Goal: Communication & Community: Answer question/provide support

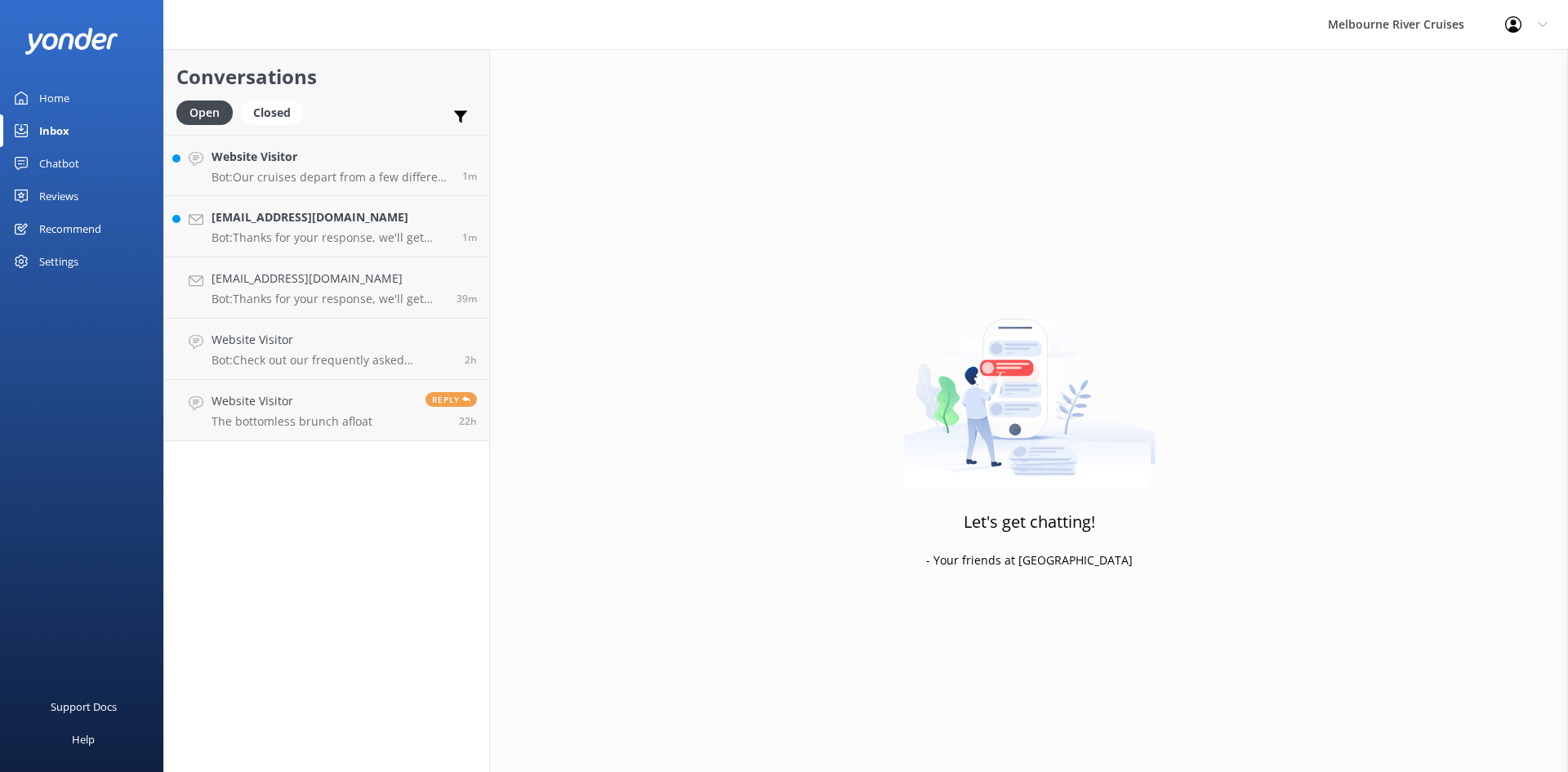
click at [266, 235] on p "Bot: Thanks for your response, we'll get back to you as soon as we can during o…" at bounding box center [331, 238] width 239 height 15
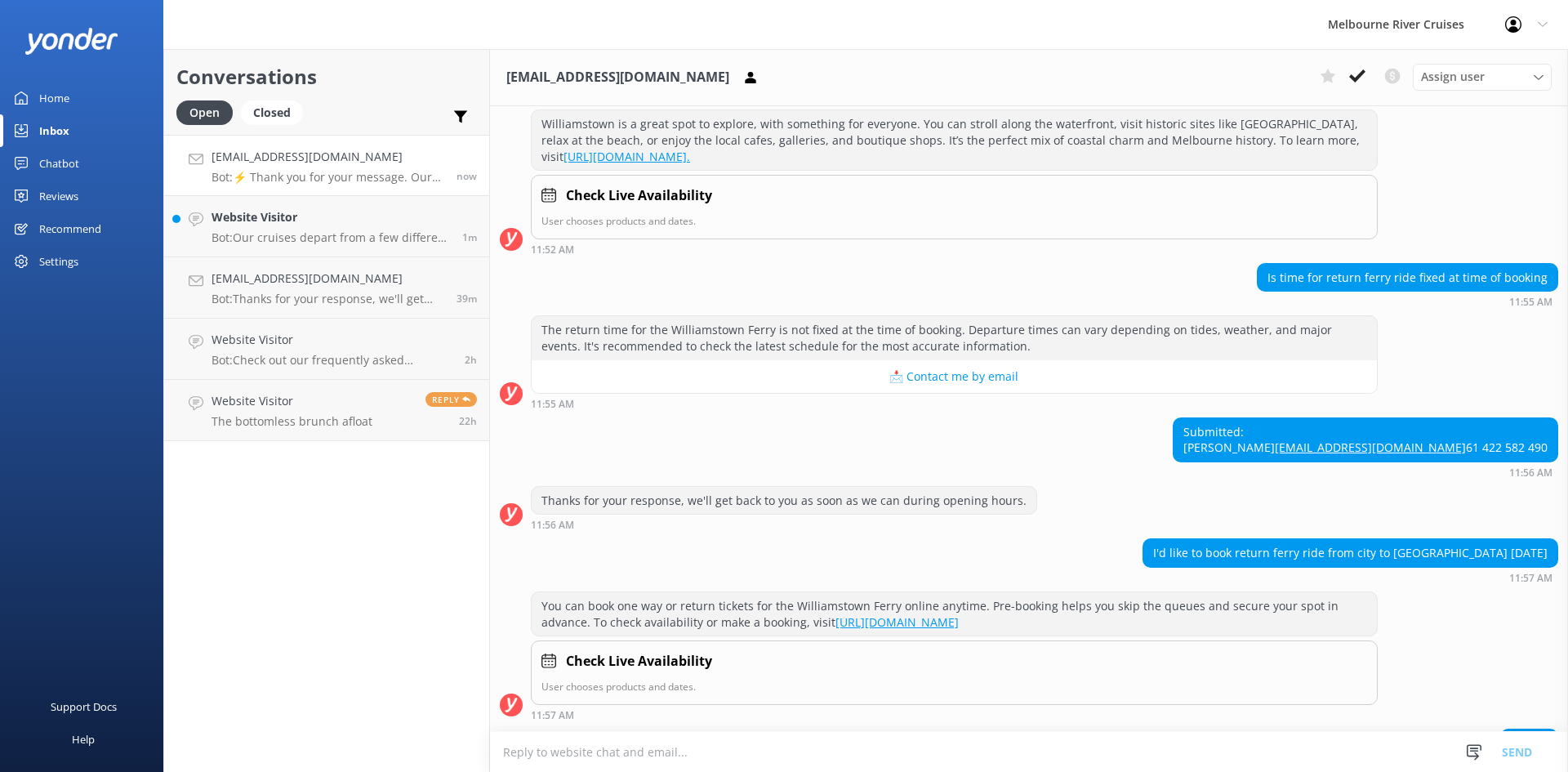
scroll to position [603, 0]
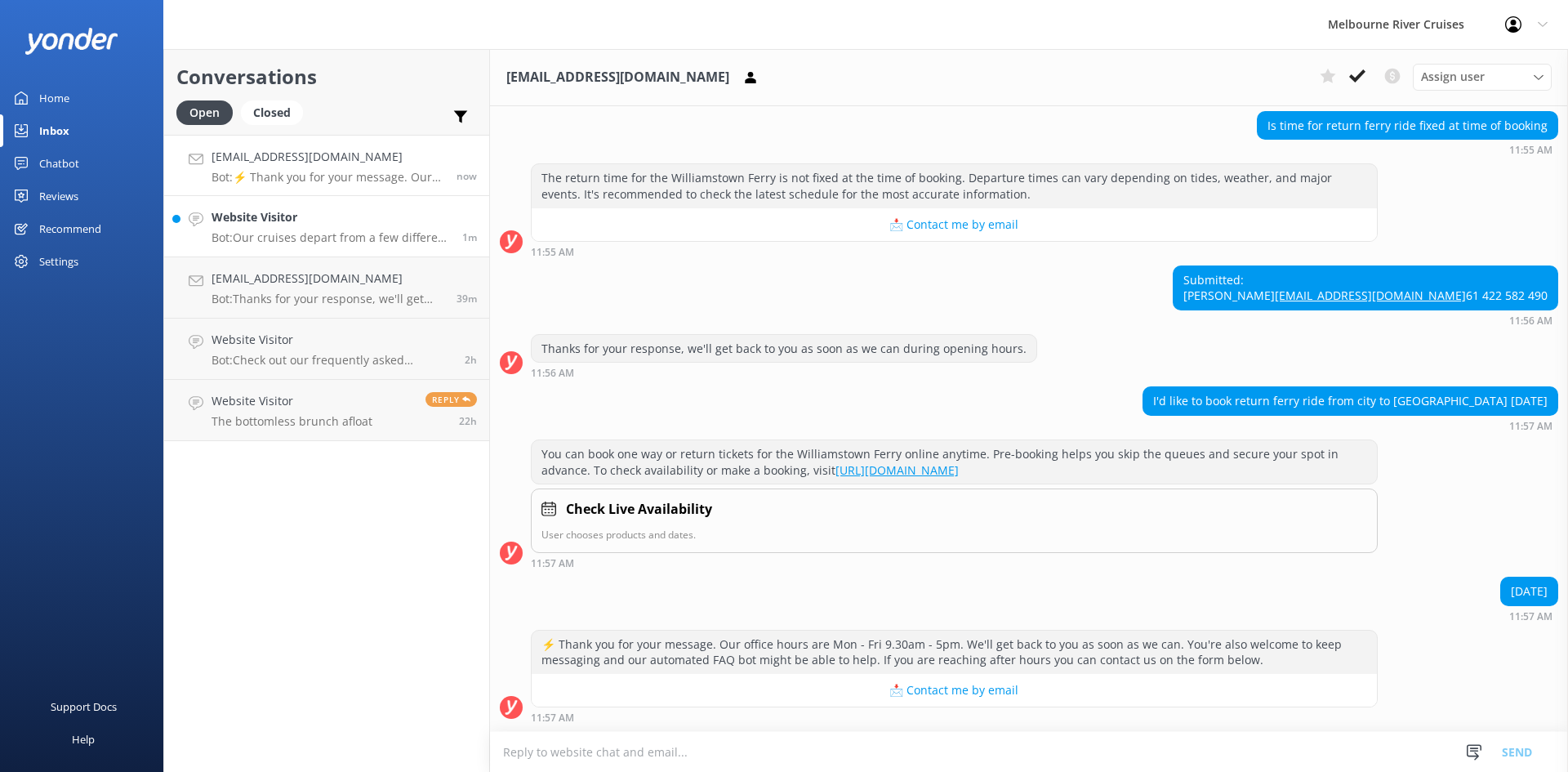
click at [274, 221] on h4 "Website Visitor" at bounding box center [331, 216] width 239 height 18
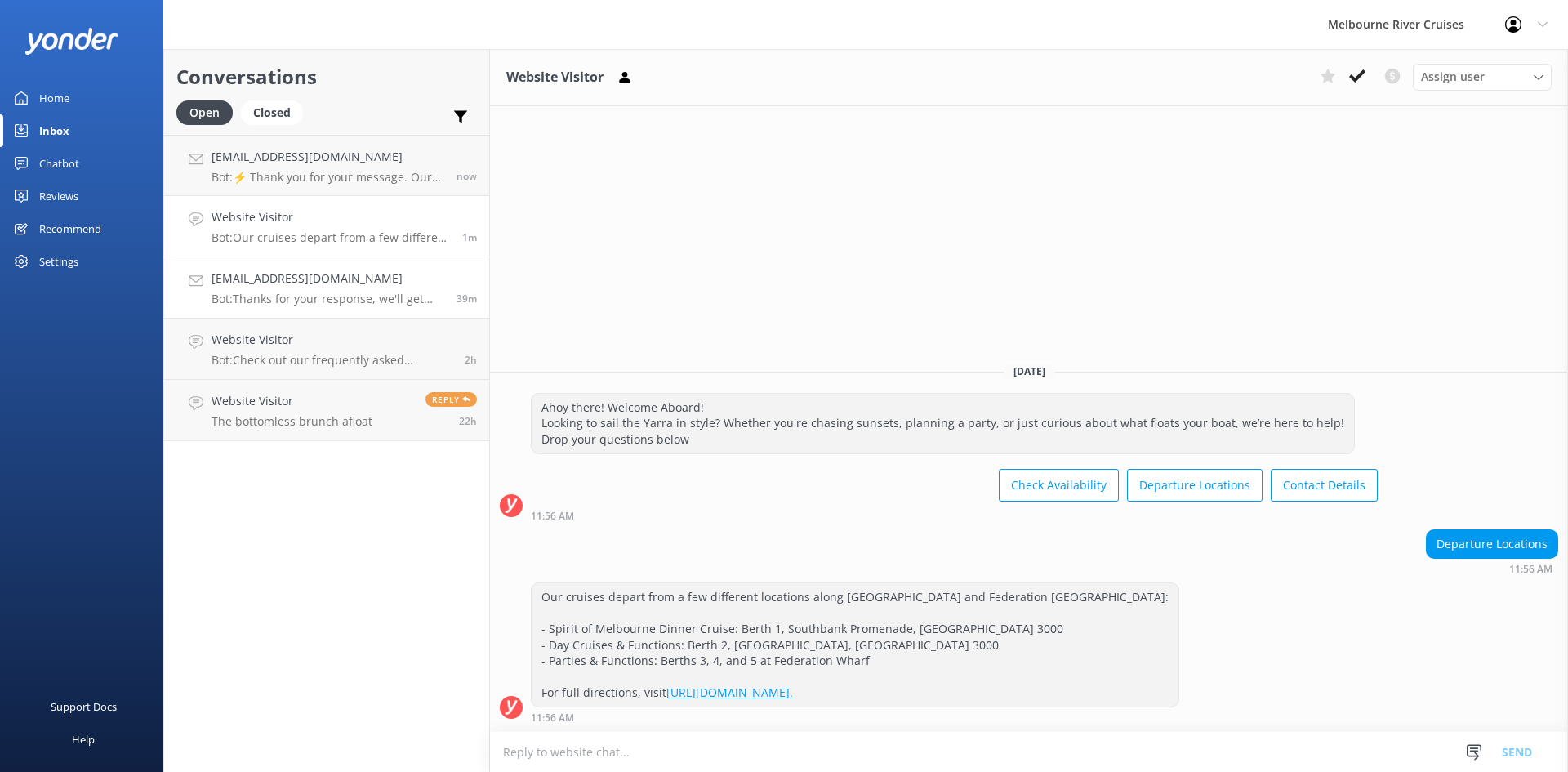
click at [282, 267] on link "[EMAIL_ADDRESS][DOMAIN_NAME] Bot: Thanks for your response, we'll get back to y…" at bounding box center [327, 288] width 325 height 61
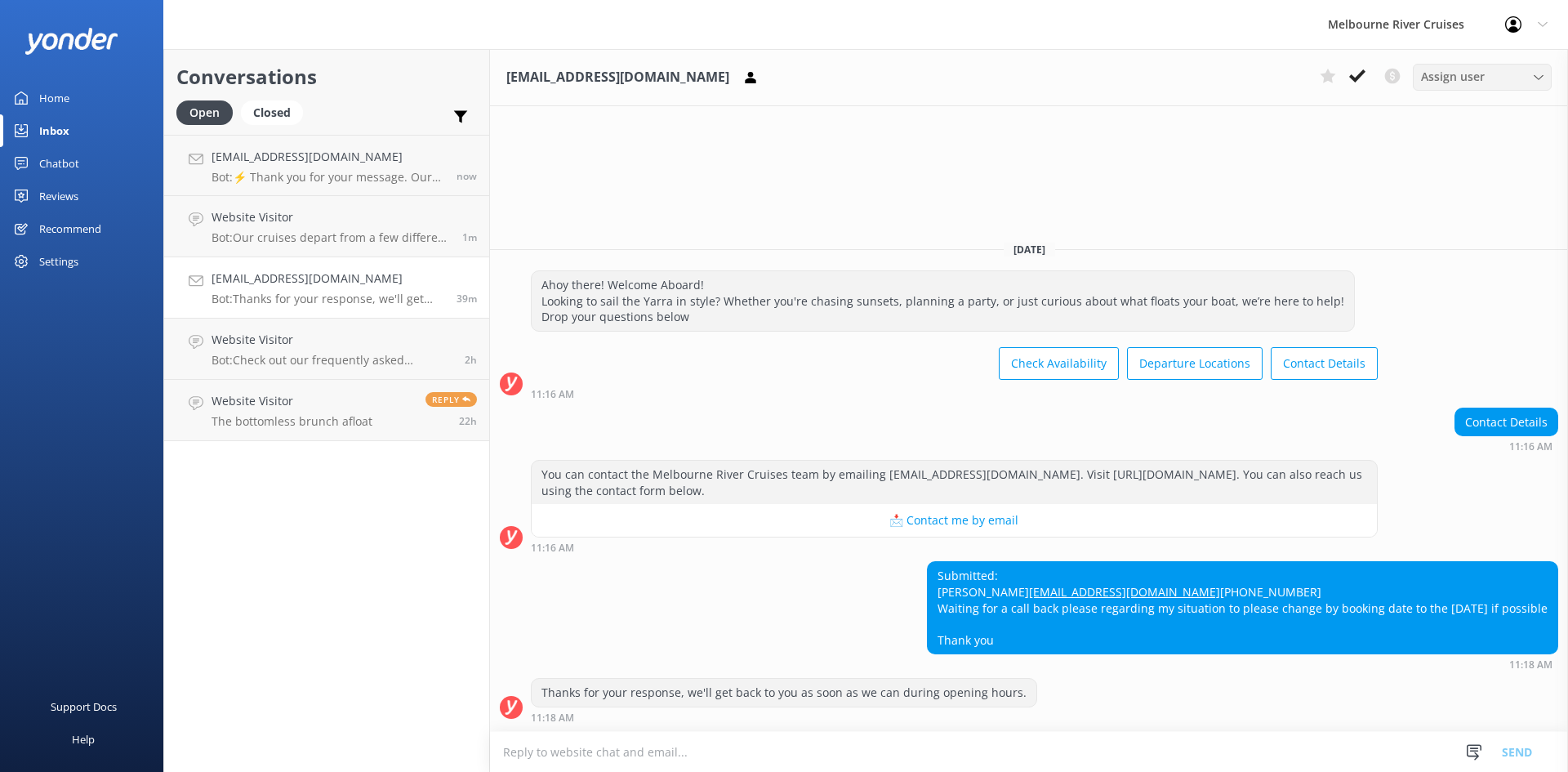
click at [1533, 77] on icon at bounding box center [1538, 77] width 9 height 9
click at [1443, 306] on div "[PERSON_NAME]" at bounding box center [1460, 308] width 78 height 16
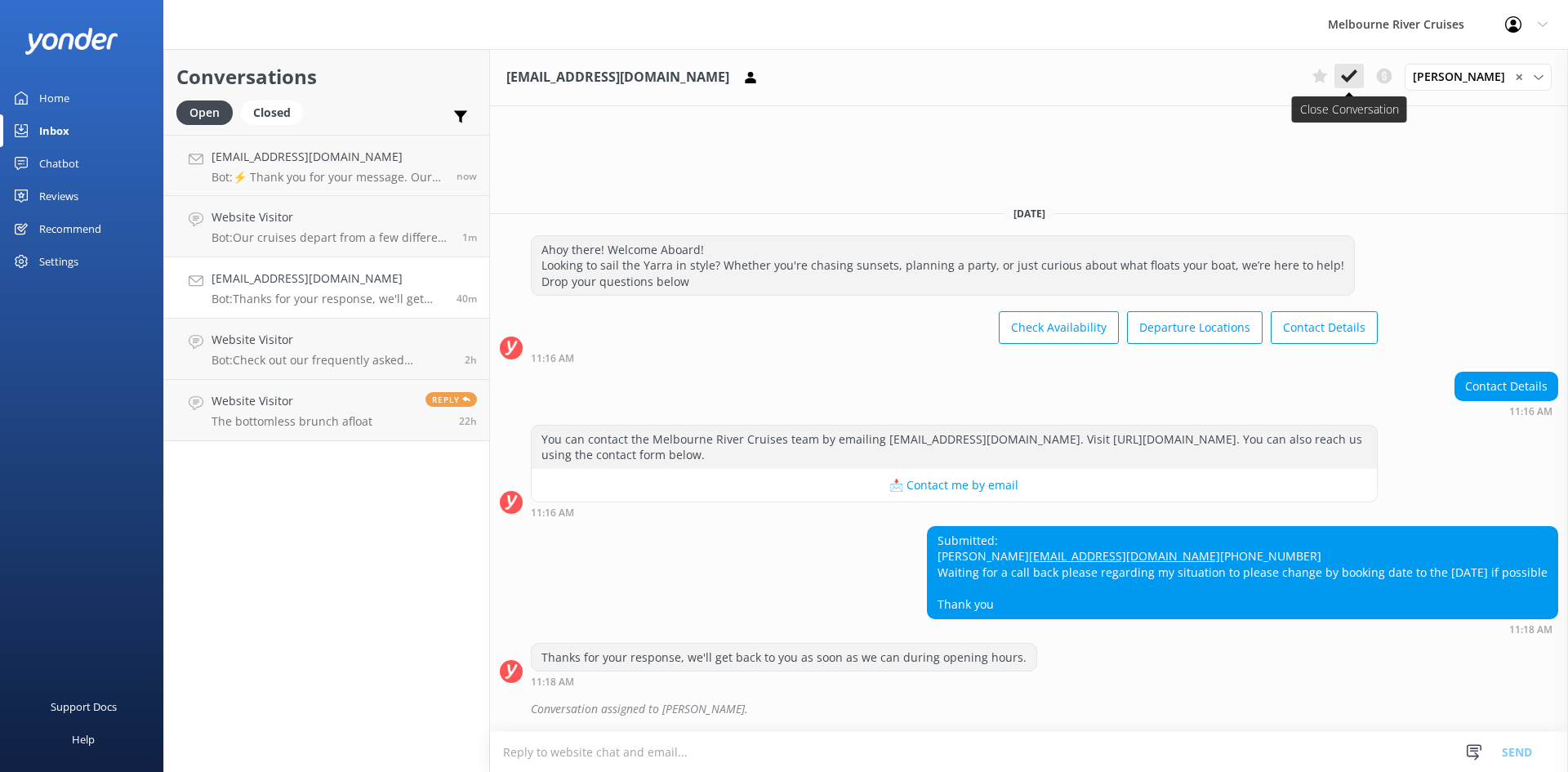
click at [1358, 65] on button at bounding box center [1348, 76] width 29 height 24
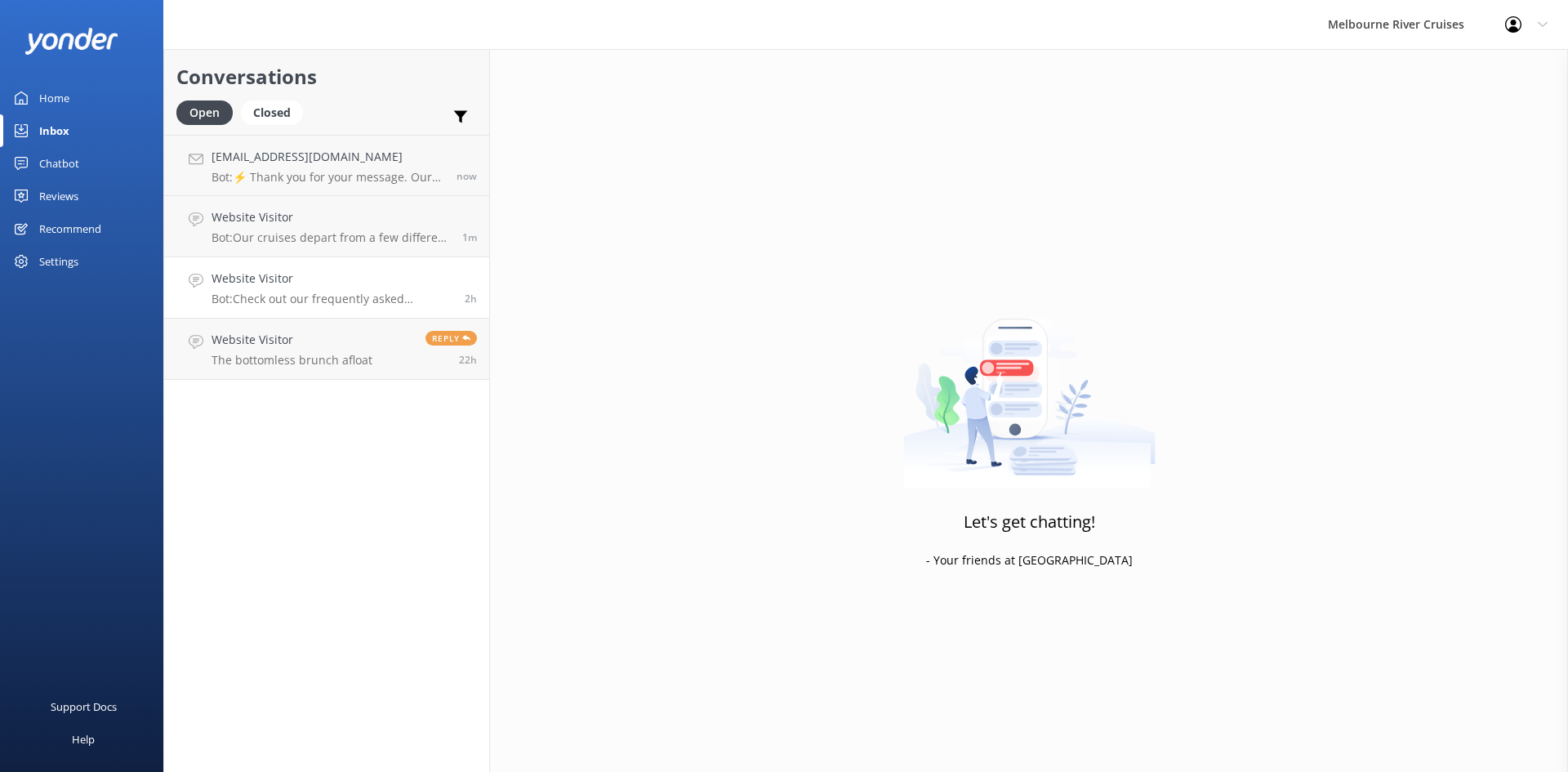
click at [261, 292] on p "Bot: Check out our frequently asked questions at [URL][DOMAIN_NAME]." at bounding box center [332, 299] width 241 height 15
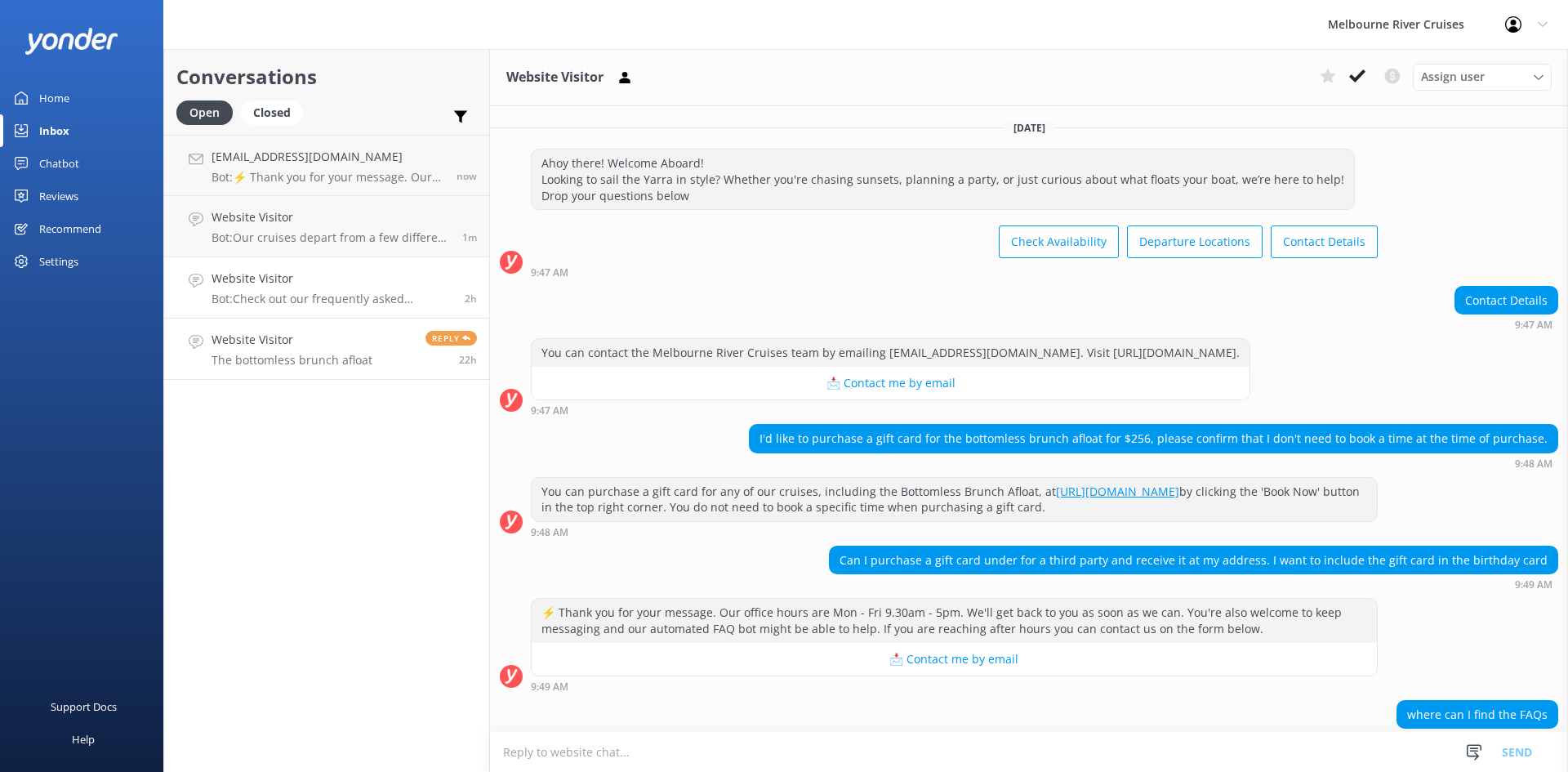
scroll to position [74, 0]
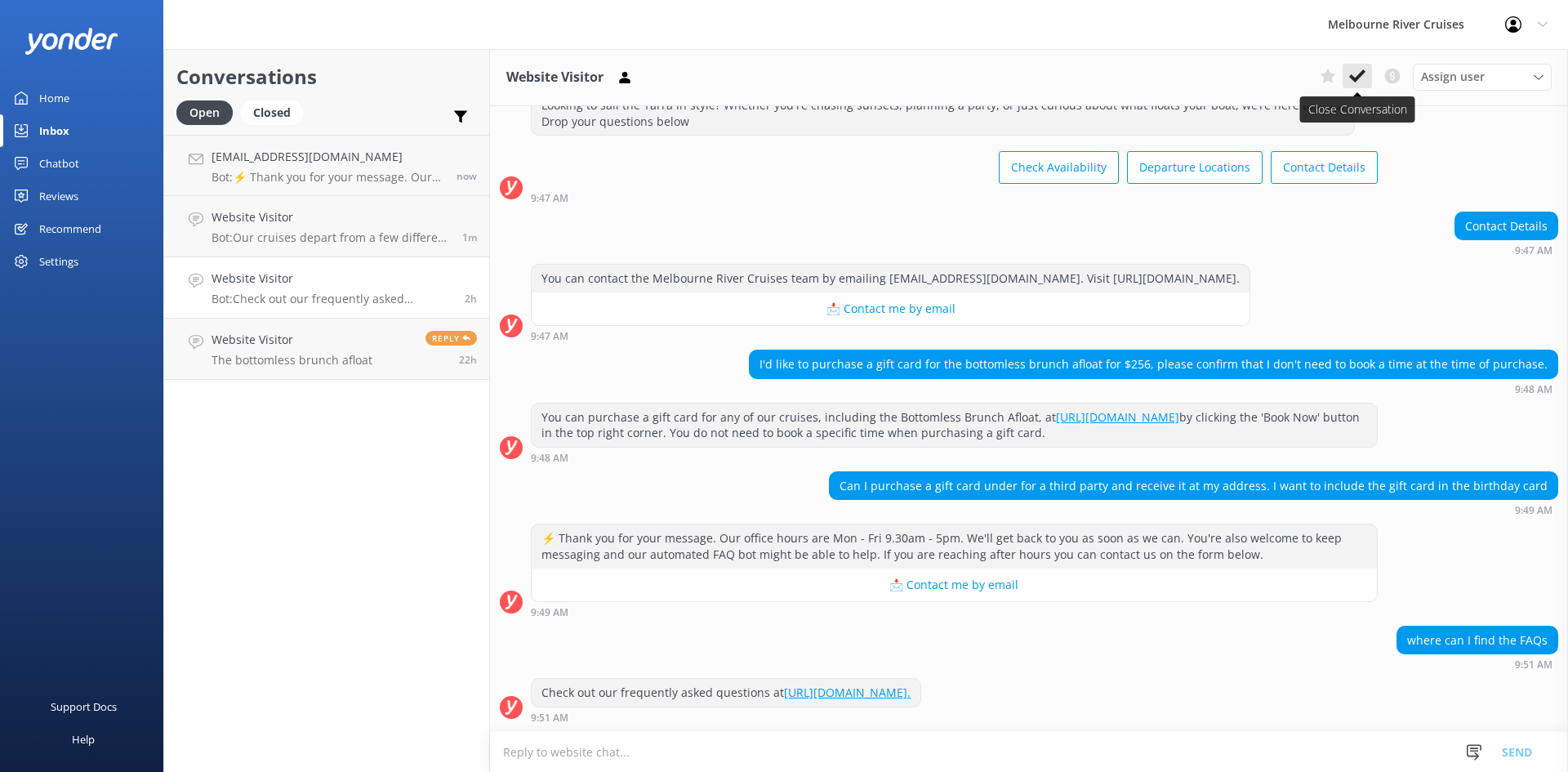
click at [1361, 78] on icon at bounding box center [1356, 75] width 16 height 16
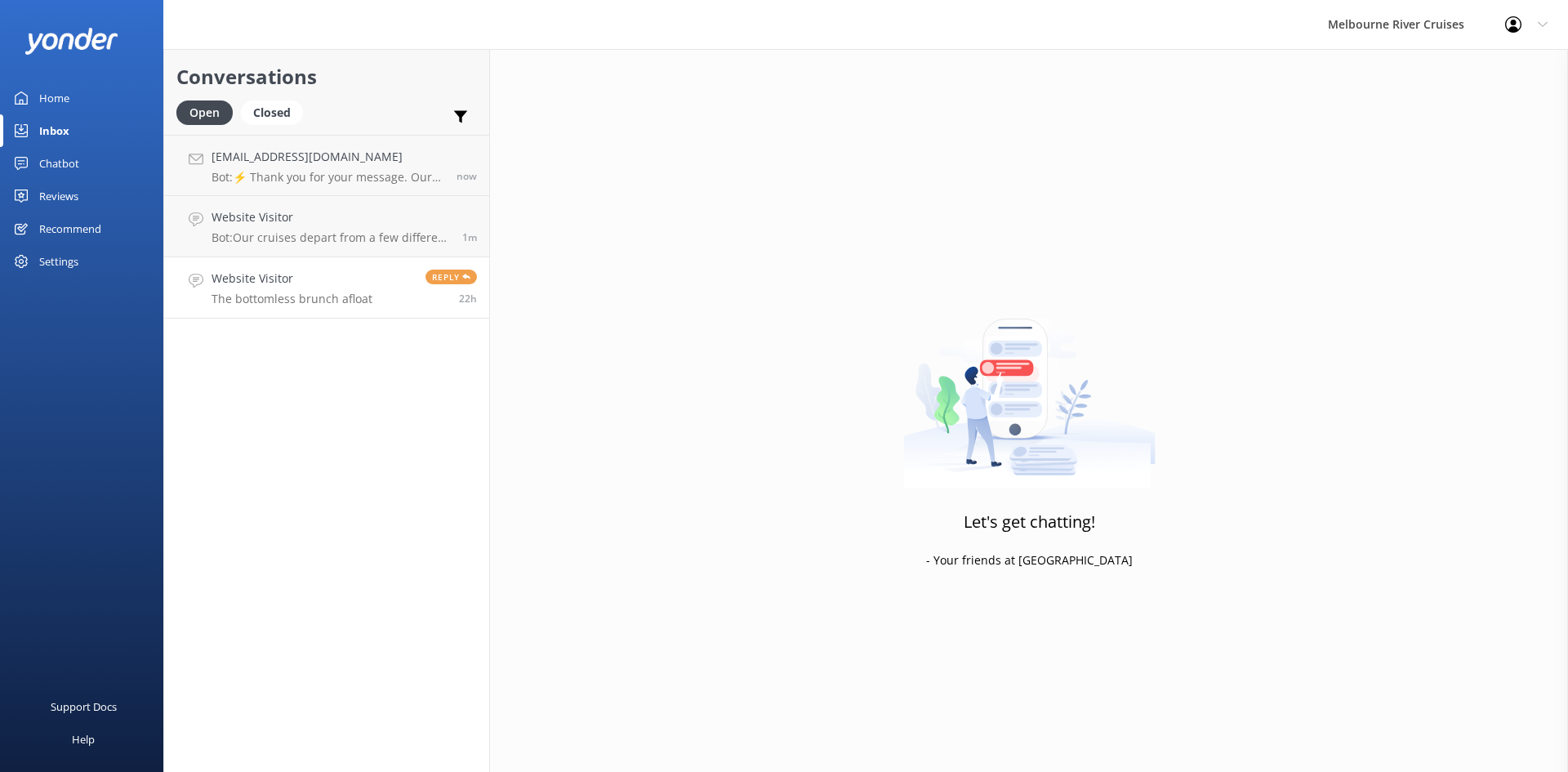
click at [282, 285] on h4 "Website Visitor" at bounding box center [291, 278] width 161 height 18
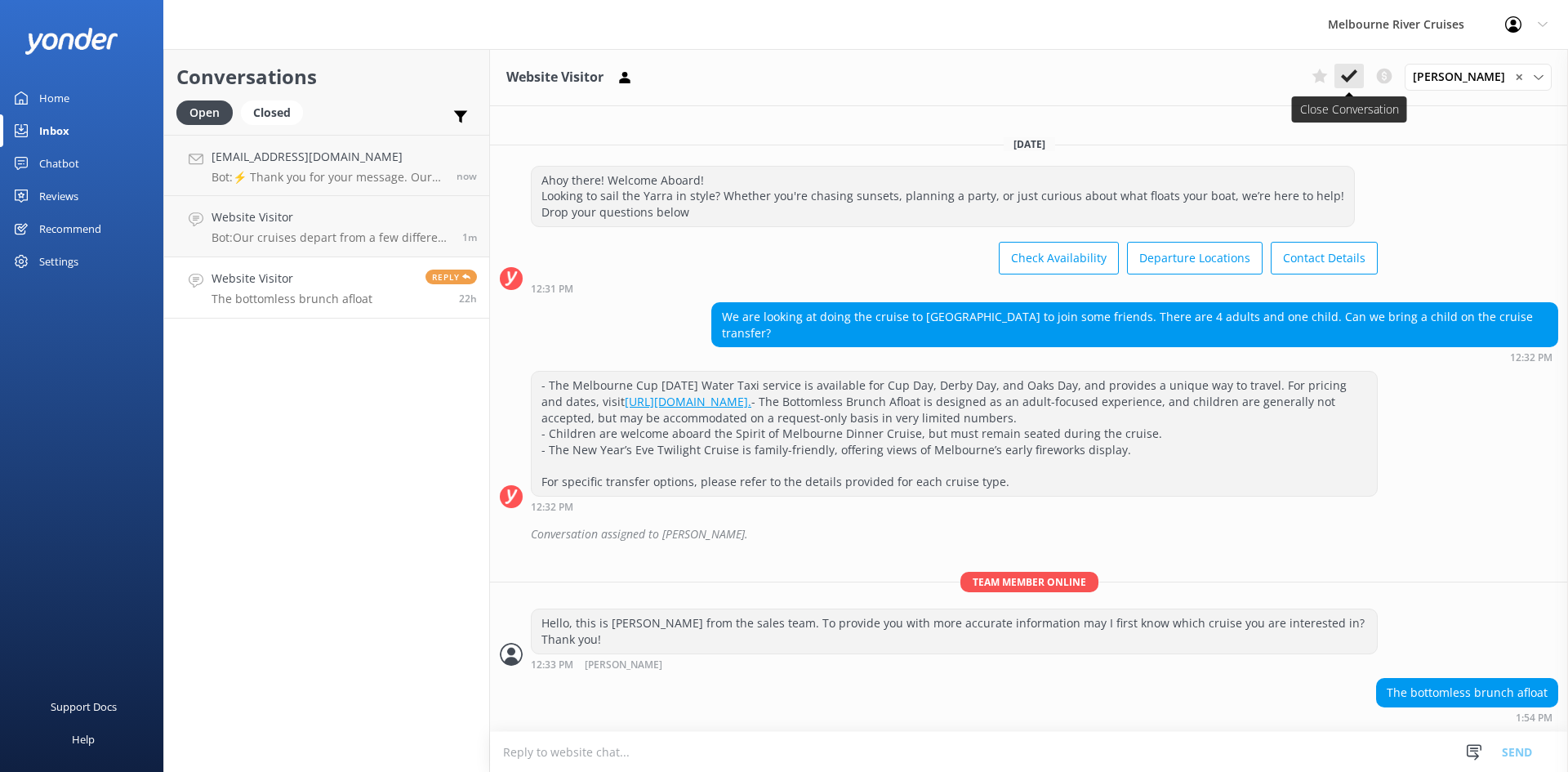
click at [1357, 71] on icon at bounding box center [1348, 75] width 16 height 16
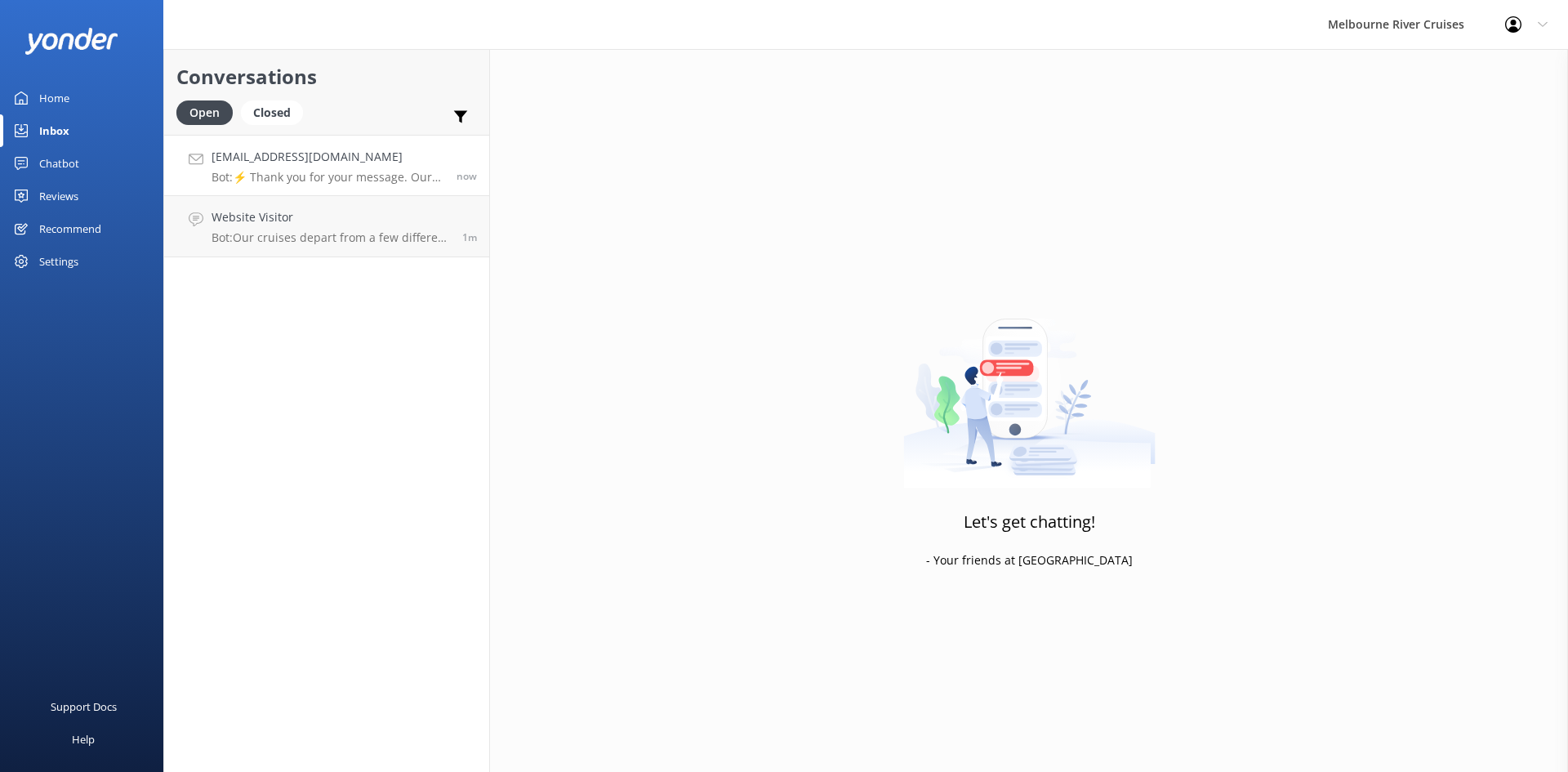
click at [287, 163] on h4 "[EMAIL_ADDRESS][DOMAIN_NAME]" at bounding box center [328, 156] width 233 height 18
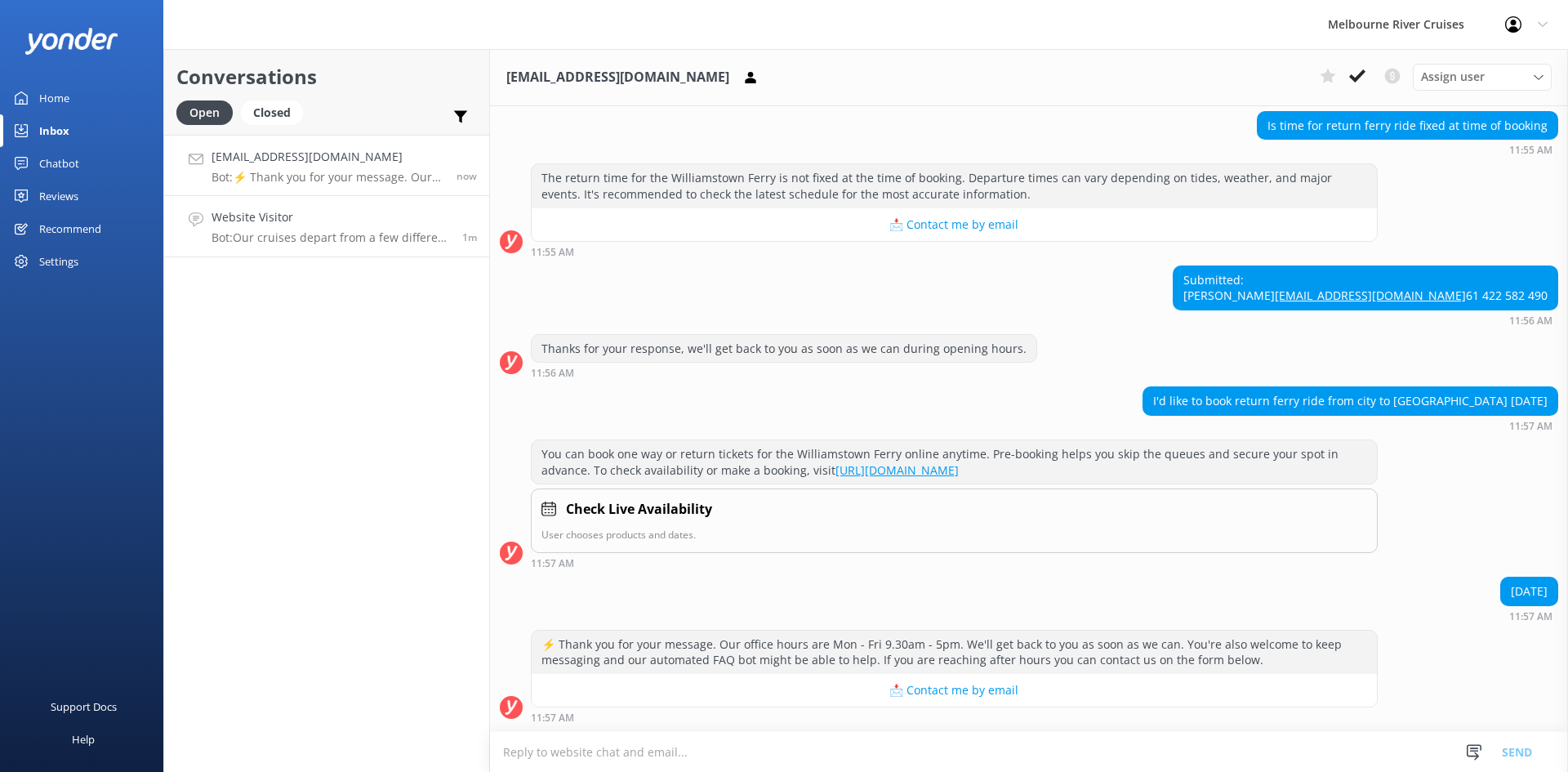
scroll to position [603, 0]
click at [252, 224] on h4 "Website Visitor" at bounding box center [331, 216] width 239 height 18
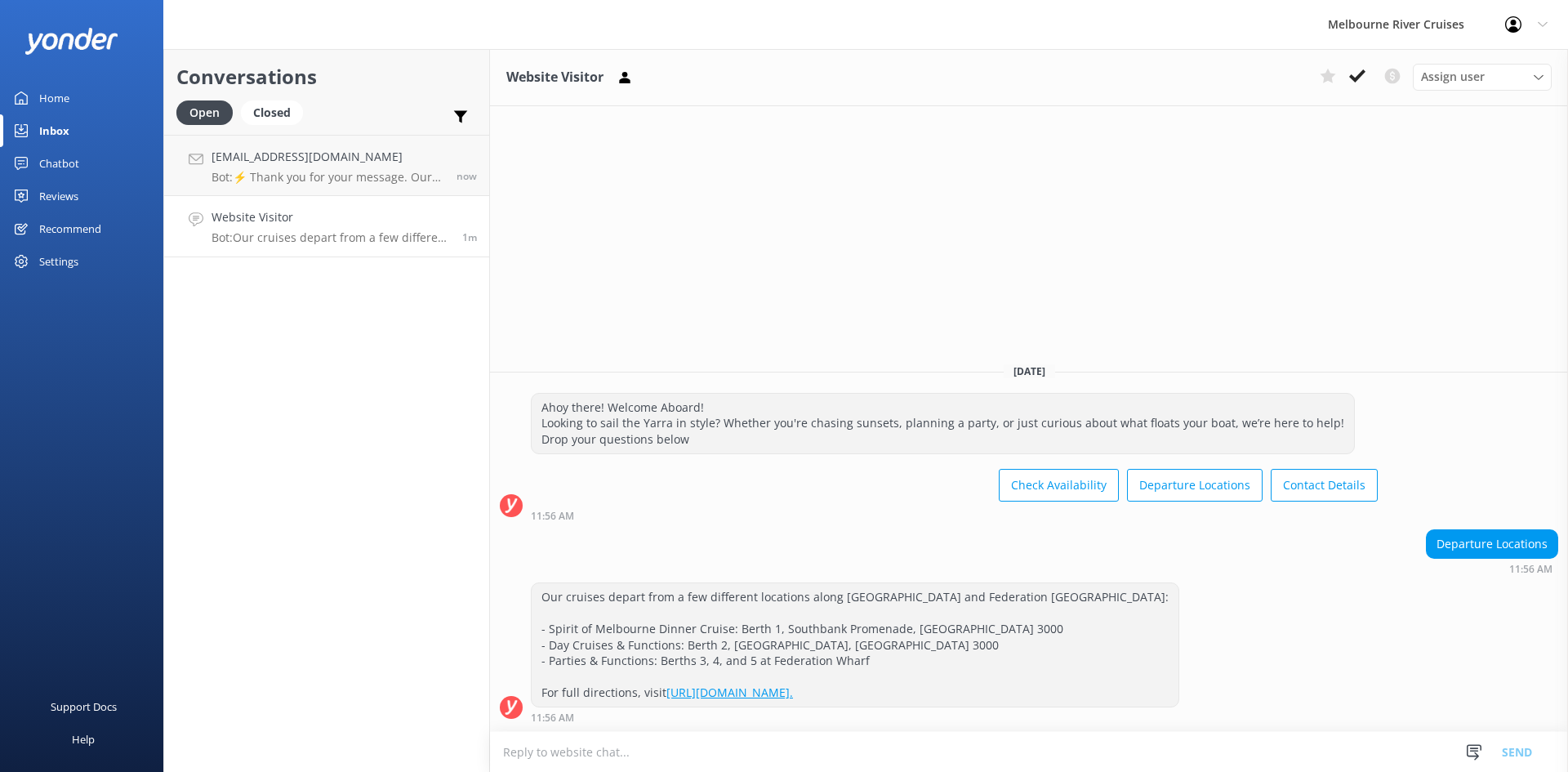
click at [29, 99] on link "Home" at bounding box center [82, 98] width 164 height 33
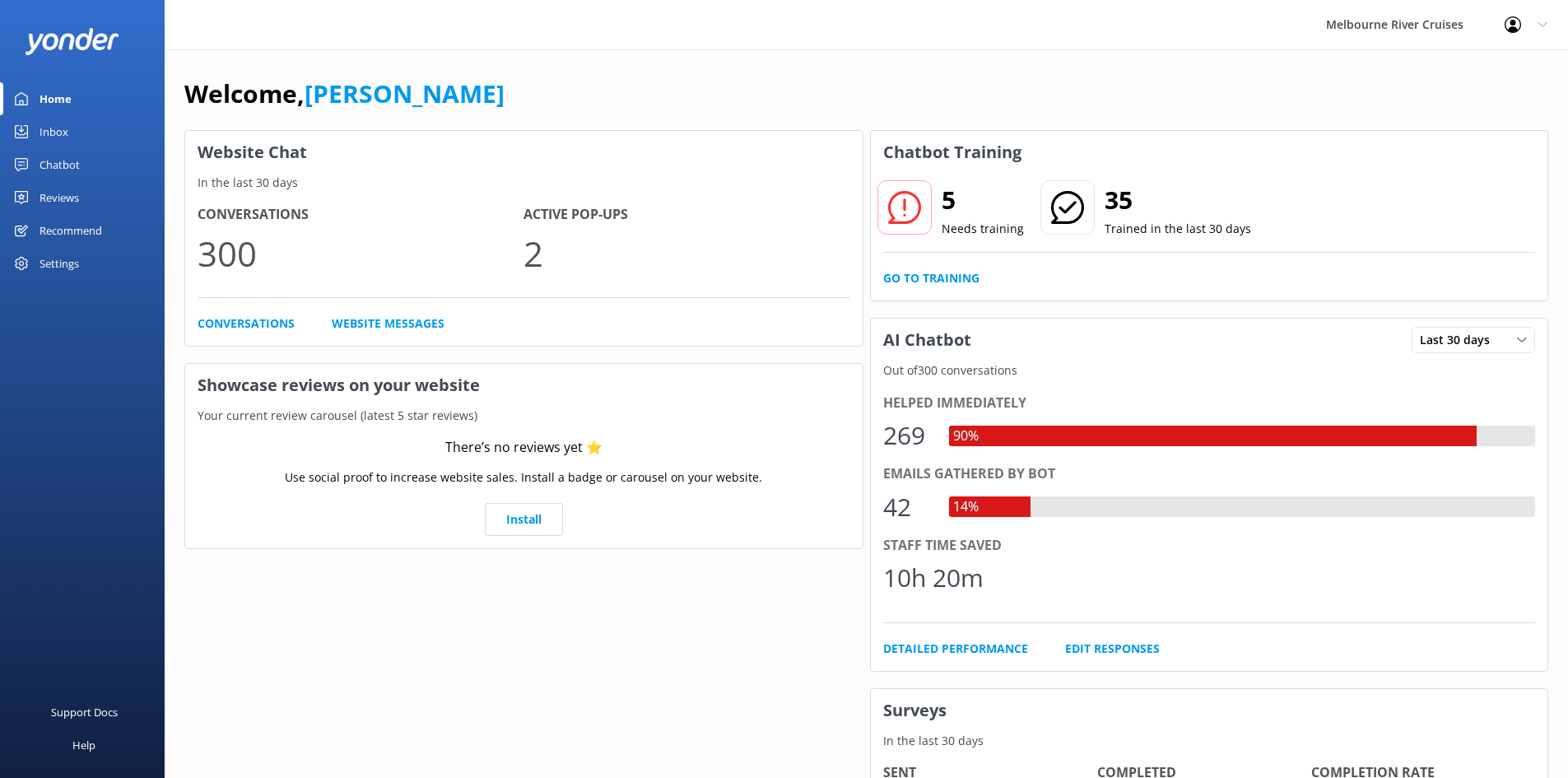
click at [64, 131] on div "Inbox" at bounding box center [54, 132] width 28 height 33
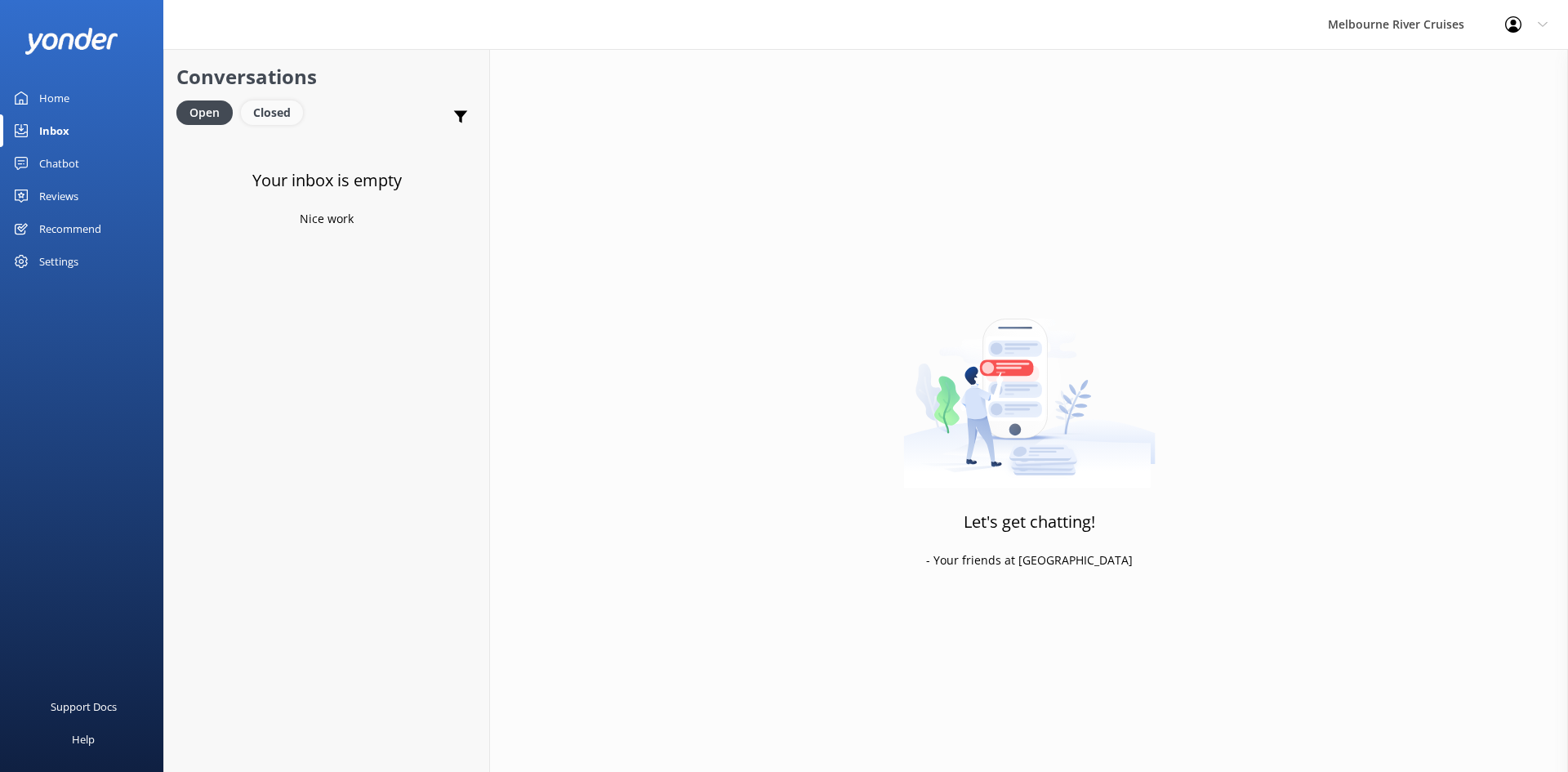
click at [296, 111] on div "Closed" at bounding box center [272, 113] width 62 height 24
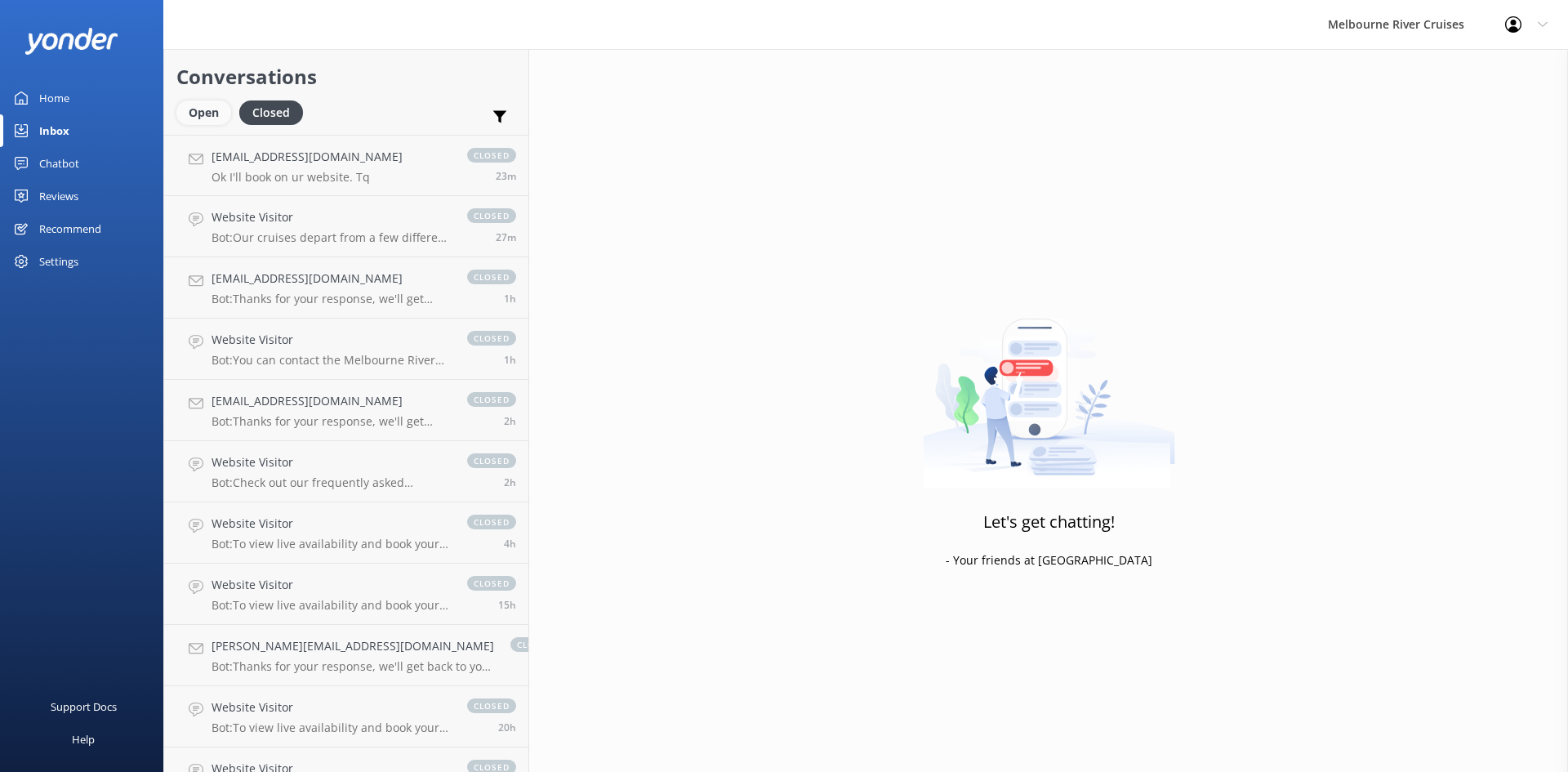
click at [201, 115] on div "Open" at bounding box center [204, 113] width 55 height 24
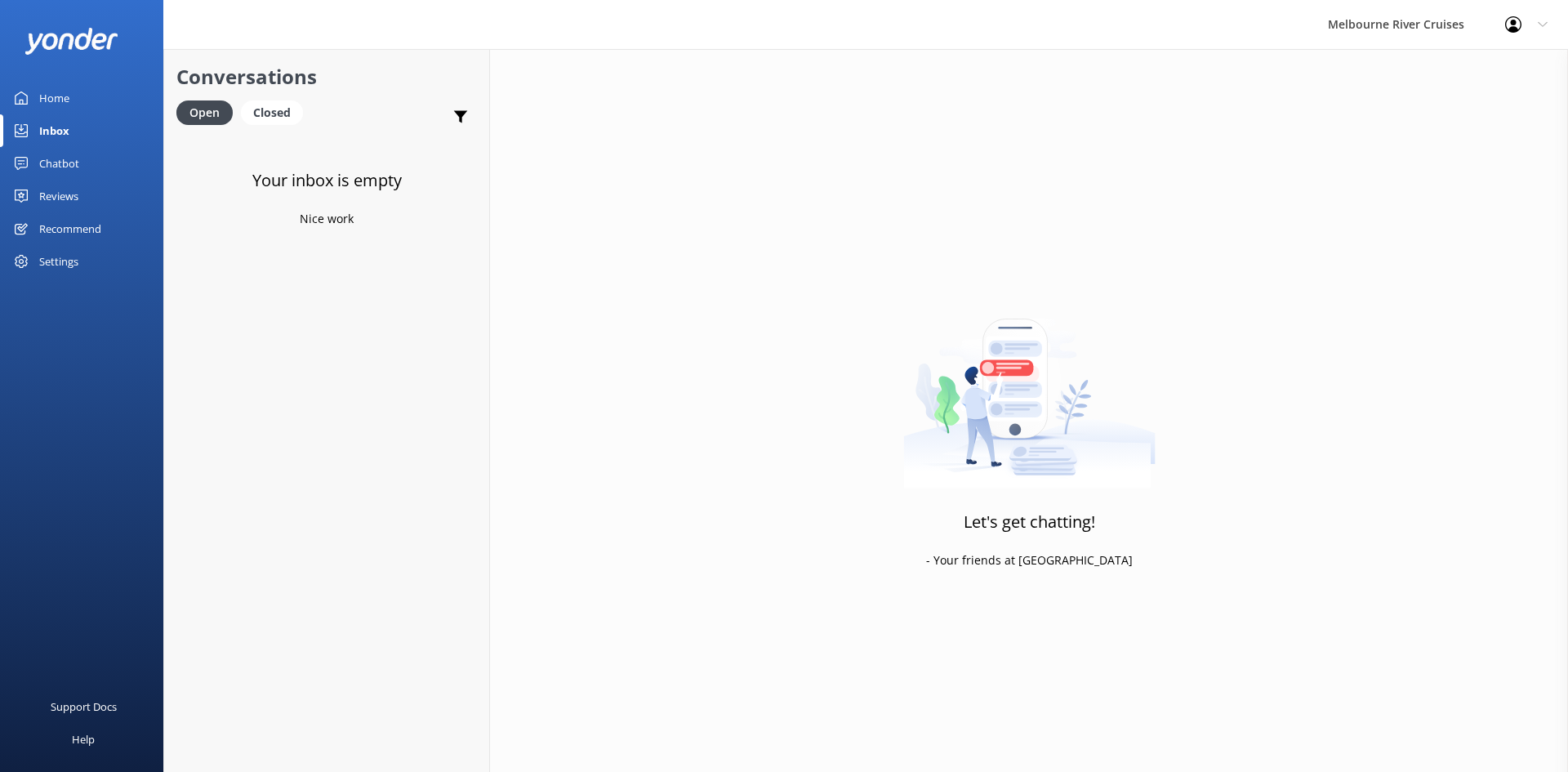
click at [75, 92] on link "Home" at bounding box center [82, 98] width 164 height 33
